Goal: Information Seeking & Learning: Learn about a topic

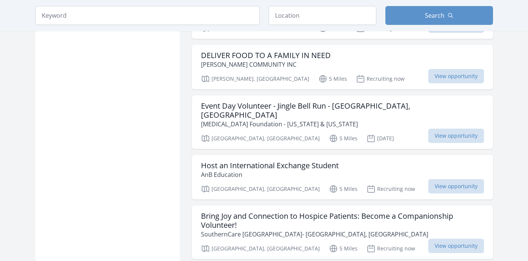
scroll to position [898, 0]
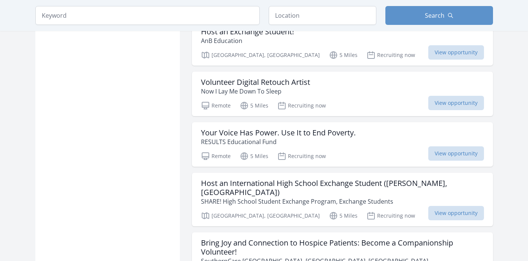
scroll to position [945, 0]
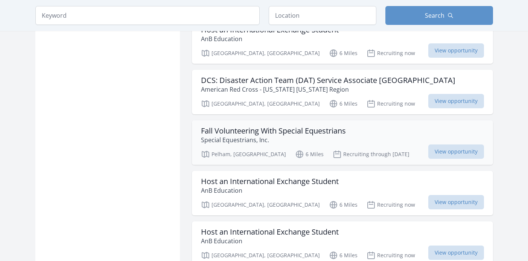
scroll to position [1835, 0]
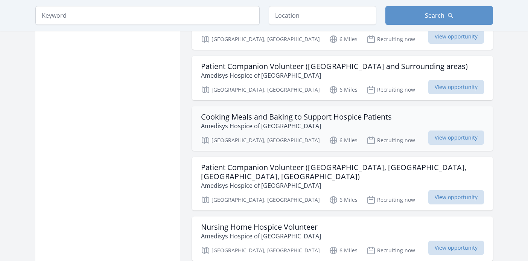
scroll to position [2782, 0]
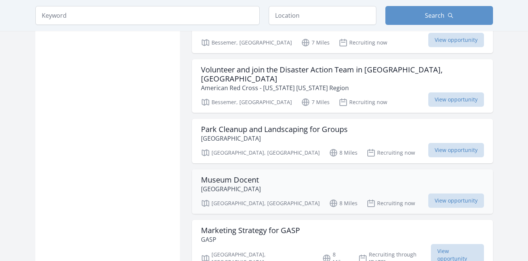
scroll to position [4037, 0]
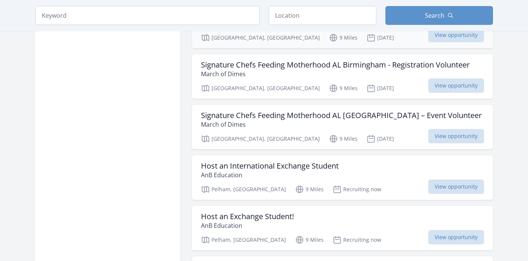
scroll to position [5042, 0]
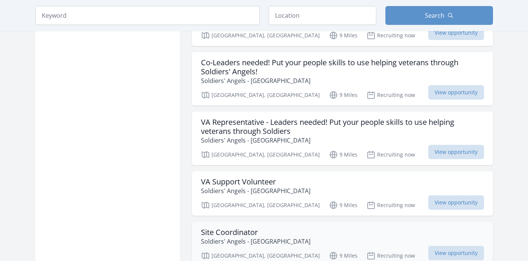
scroll to position [5513, 0]
click at [232, 227] on h3 "Site Coordinator" at bounding box center [256, 231] width 110 height 9
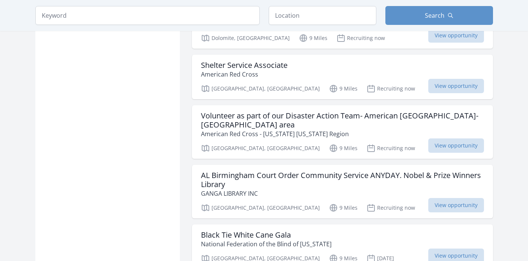
scroll to position [6112, 0]
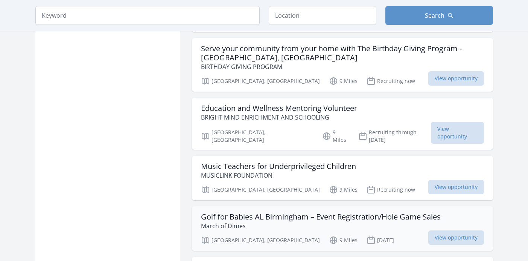
scroll to position [6400, 0]
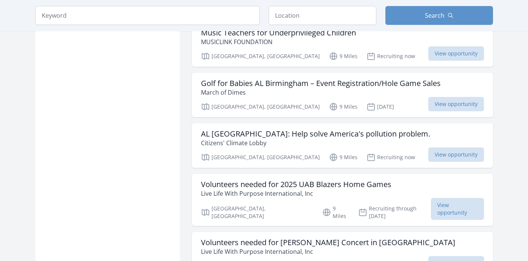
scroll to position [6530, 0]
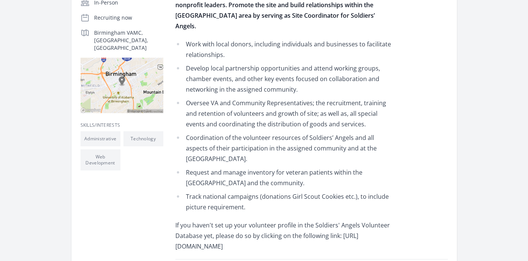
scroll to position [133, 0]
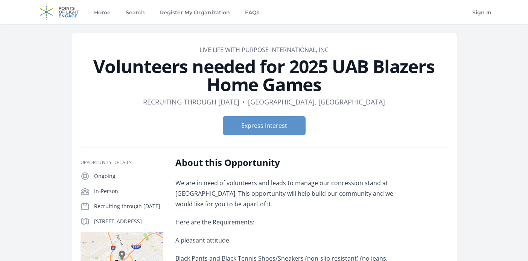
scroll to position [2, 0]
